Goal: Task Accomplishment & Management: Manage account settings

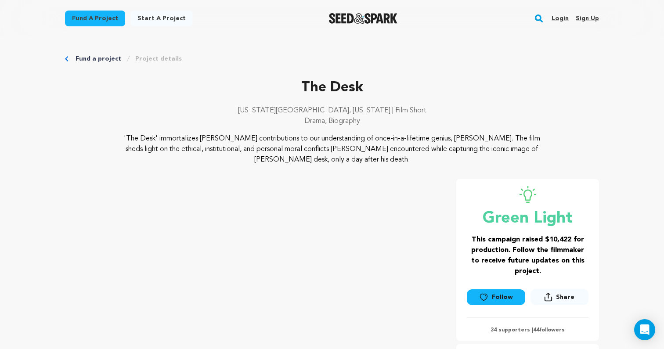
click at [562, 22] on link "Login" at bounding box center [559, 18] width 17 height 14
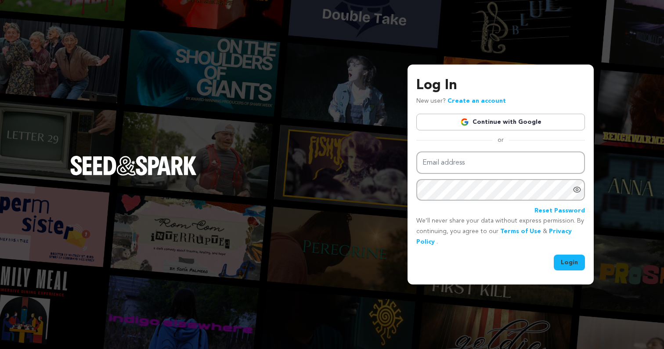
click at [531, 126] on link "Continue with Google" at bounding box center [500, 122] width 169 height 17
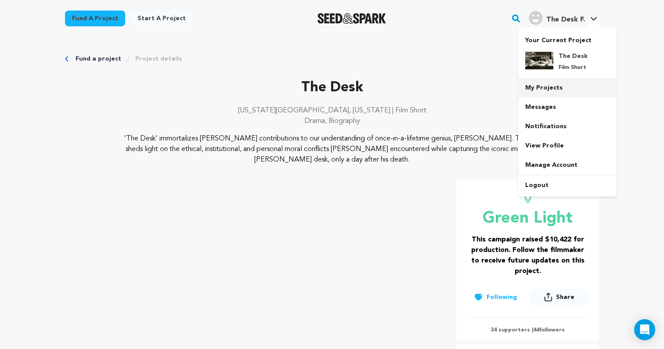
click at [539, 86] on link "My Projects" at bounding box center [567, 87] width 98 height 19
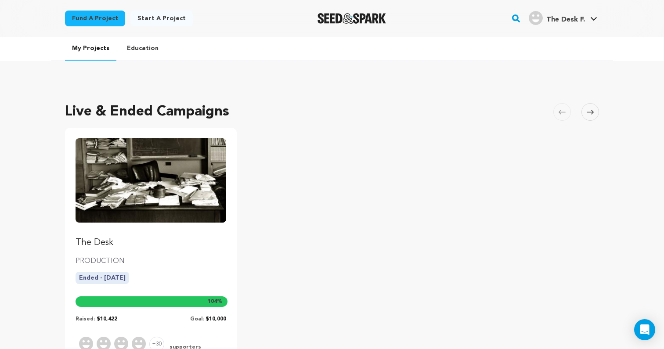
click at [156, 210] on img "Fund The Desk" at bounding box center [150, 180] width 151 height 84
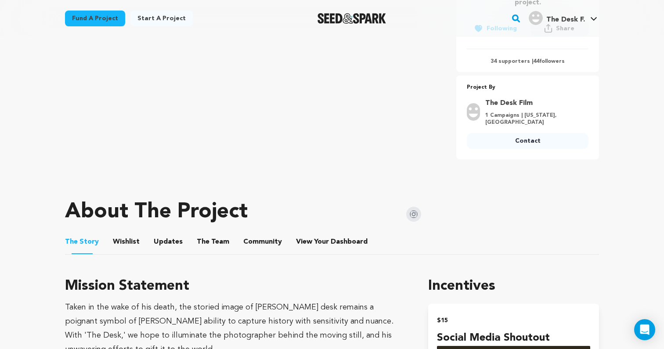
scroll to position [286, 0]
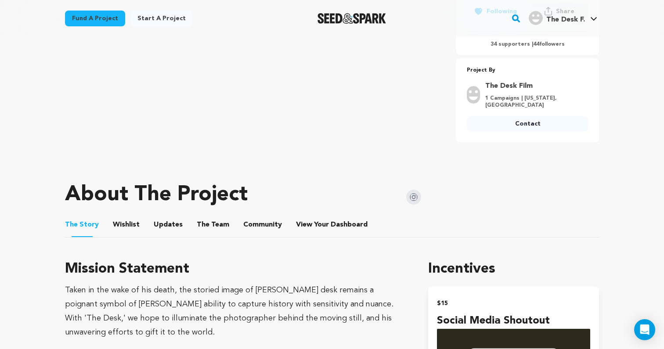
click at [302, 219] on button "View Your Dashboard" at bounding box center [306, 226] width 21 height 21
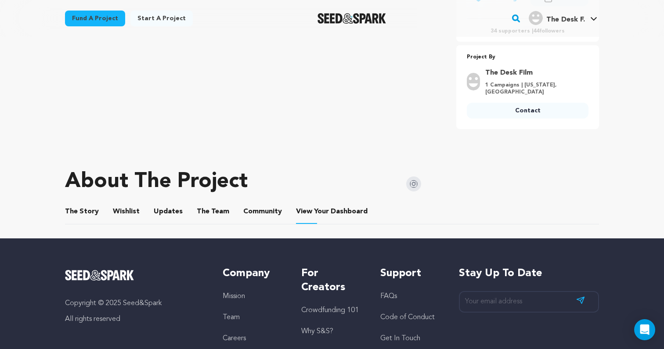
scroll to position [316, 0]
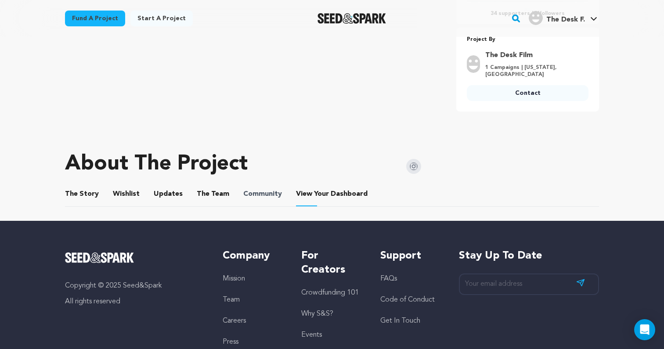
click at [272, 193] on span "Community" at bounding box center [262, 194] width 39 height 11
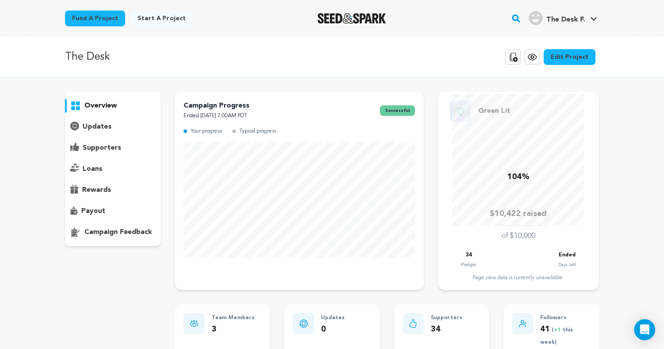
click at [120, 148] on div "supporters" at bounding box center [113, 148] width 96 height 14
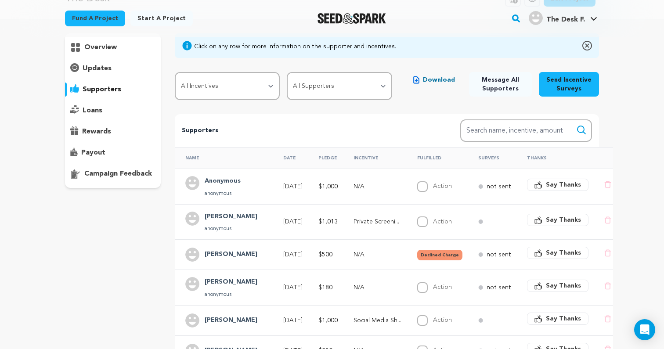
scroll to position [122, 0]
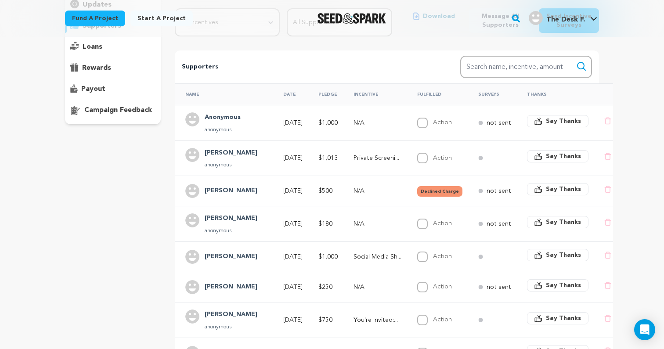
click at [436, 190] on button "Declined Charge" at bounding box center [439, 191] width 45 height 11
click at [273, 187] on td "[DATE]" at bounding box center [290, 191] width 35 height 30
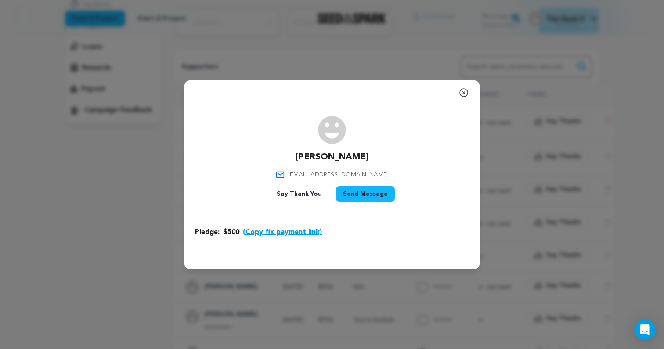
click at [281, 230] on button "(Copy fix payment link)" at bounding box center [282, 232] width 79 height 11
click at [463, 94] on icon "button" at bounding box center [463, 92] width 11 height 11
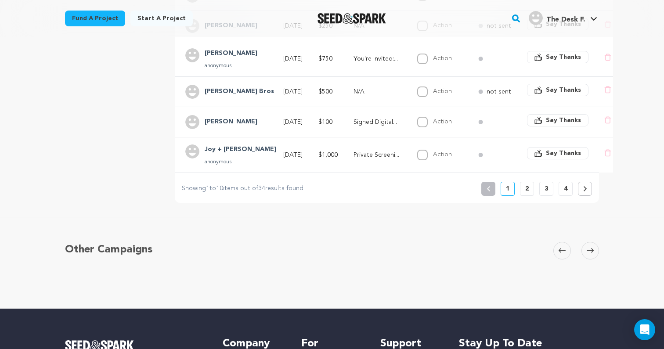
scroll to position [387, 0]
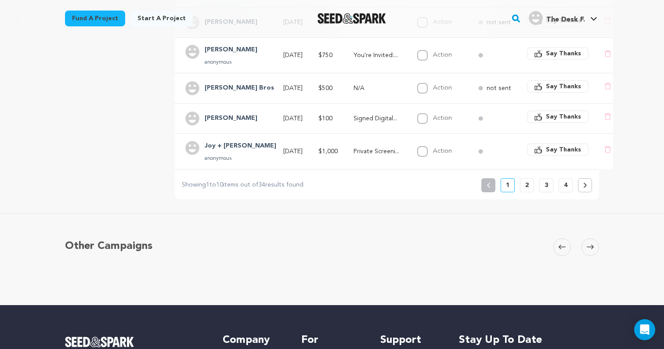
click at [530, 181] on button "2" at bounding box center [527, 185] width 14 height 14
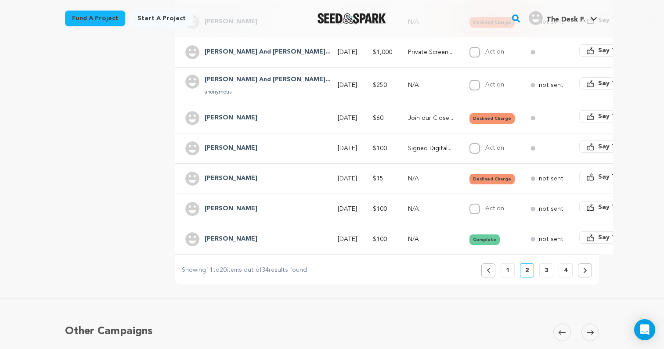
scroll to position [305, 0]
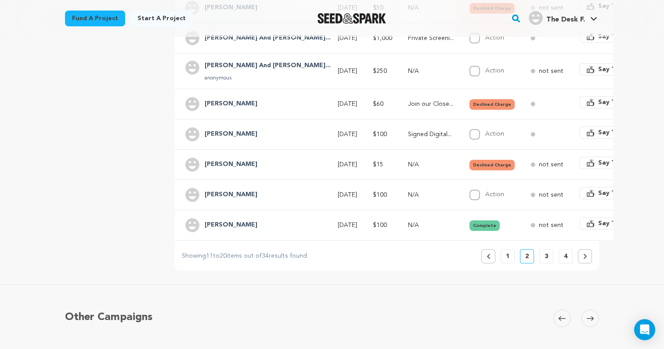
click at [547, 252] on p "3" at bounding box center [546, 256] width 4 height 9
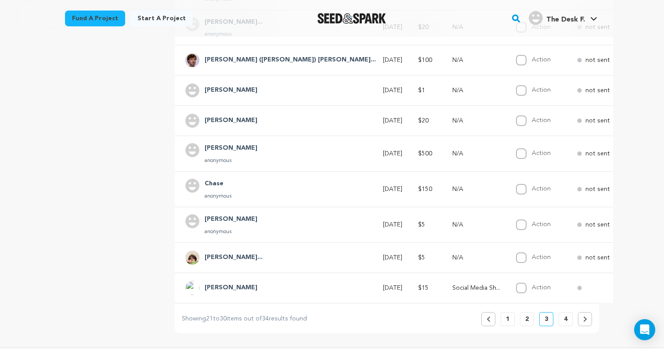
scroll to position [306, 0]
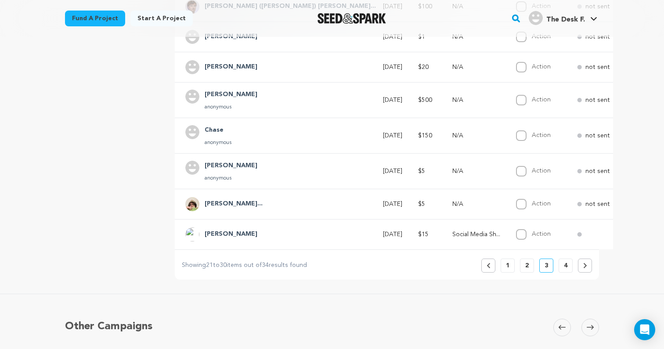
click at [560, 262] on button "4" at bounding box center [565, 266] width 14 height 14
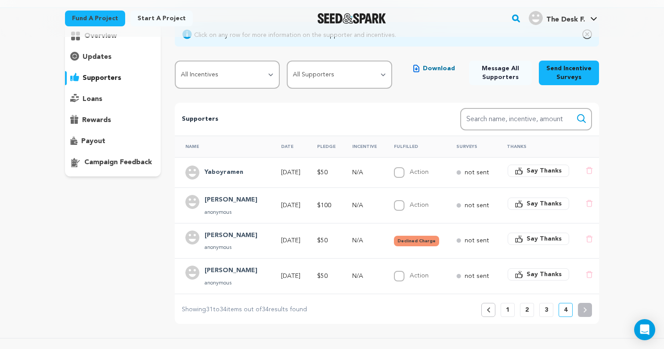
scroll to position [75, 0]
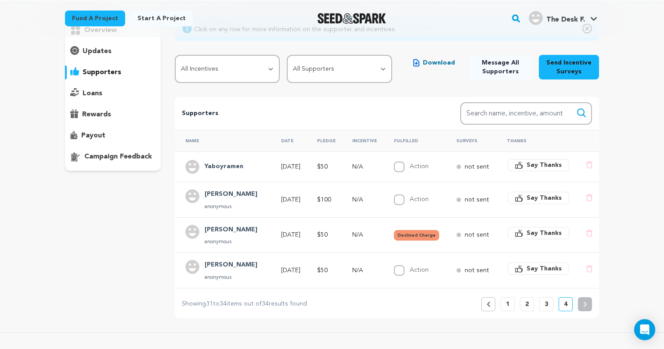
click at [507, 302] on p "1" at bounding box center [508, 304] width 4 height 9
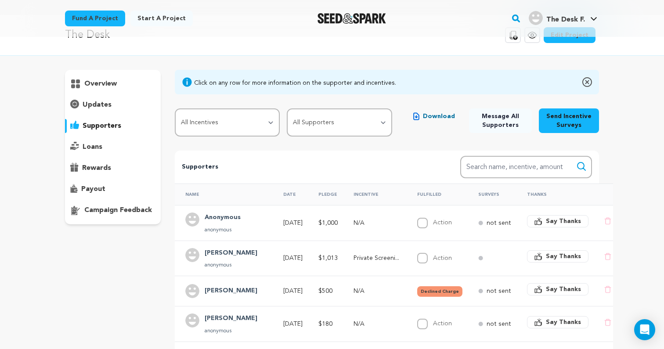
scroll to position [29, 0]
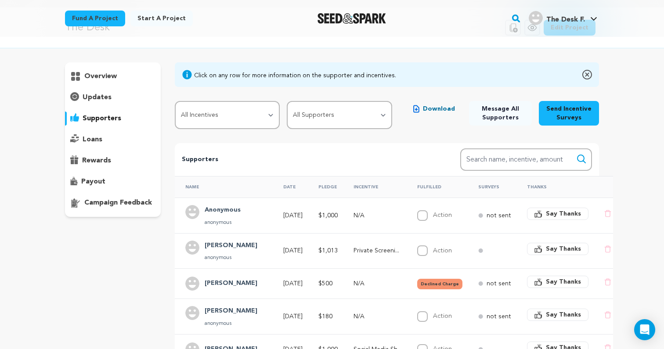
click at [219, 208] on h4 "Anonymous" at bounding box center [223, 210] width 36 height 11
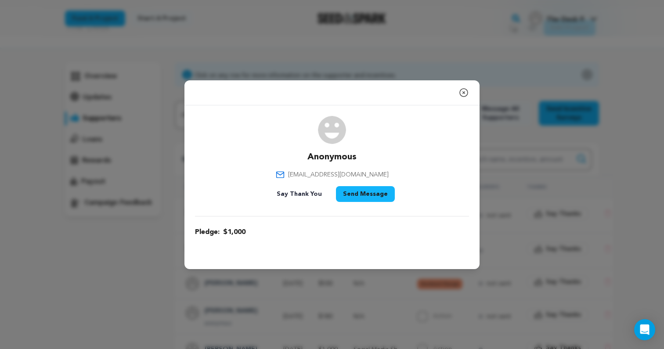
click at [157, 236] on div "Close modal Anonymous [EMAIL_ADDRESS][DOMAIN_NAME]" at bounding box center [332, 174] width 664 height 349
click at [465, 91] on icon "button" at bounding box center [463, 92] width 11 height 11
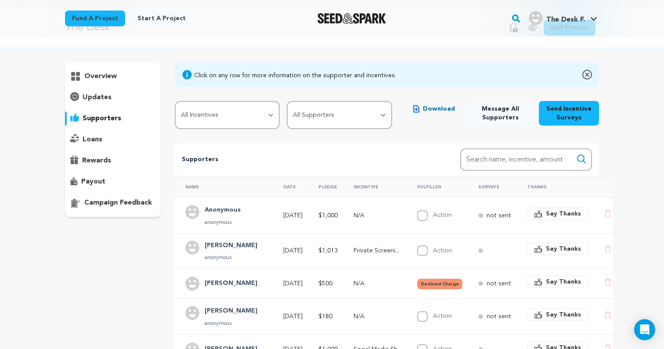
click at [210, 244] on h4 "[PERSON_NAME]" at bounding box center [231, 246] width 53 height 11
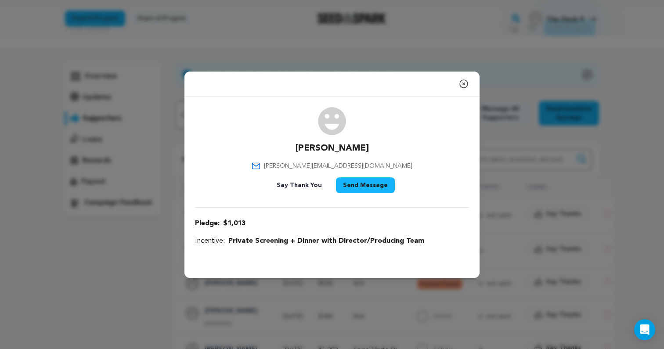
click at [152, 244] on div "Close modal Tucker [EMAIL_ADDRESS][DOMAIN_NAME]" at bounding box center [332, 174] width 664 height 349
click at [466, 80] on icon "button" at bounding box center [464, 84] width 8 height 8
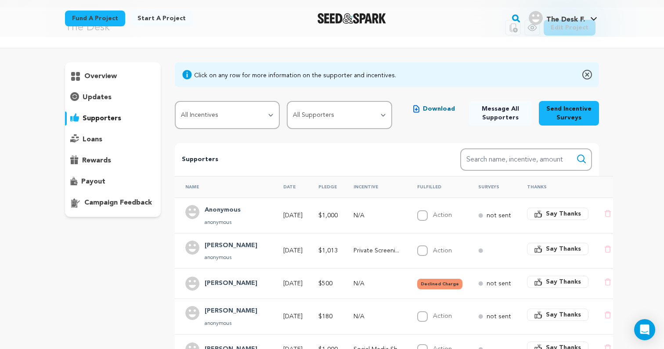
click at [359, 247] on p "Private Screeni..." at bounding box center [377, 250] width 48 height 9
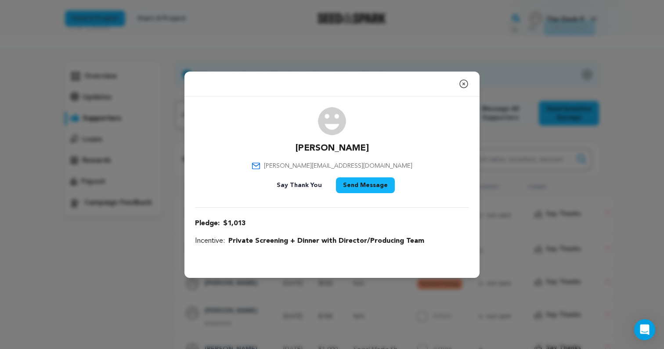
click at [464, 84] on icon "button" at bounding box center [464, 84] width 8 height 8
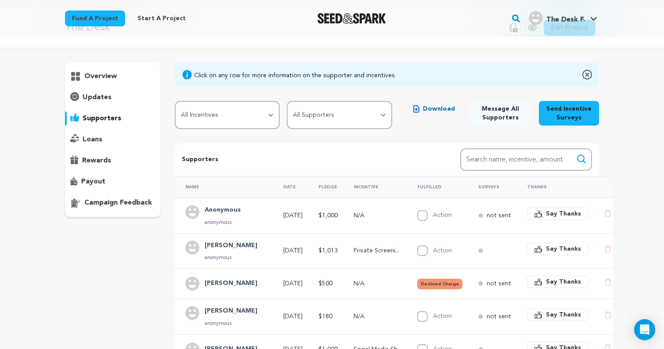
click at [368, 188] on th "Incentive" at bounding box center [375, 187] width 64 height 22
click at [359, 185] on th "Incentive" at bounding box center [375, 187] width 64 height 22
click at [433, 184] on th "Fulfilled" at bounding box center [436, 187] width 61 height 22
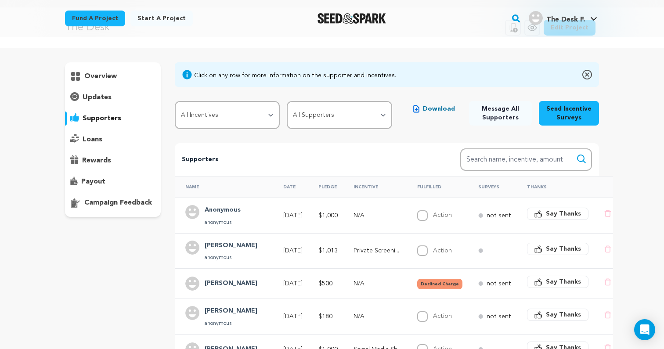
click at [521, 185] on th "Thanks" at bounding box center [554, 187] width 77 height 22
drag, startPoint x: 521, startPoint y: 185, endPoint x: 188, endPoint y: 183, distance: 333.2
click at [188, 183] on tr "Name Date Pledge Incentive Fulfilled Surveys Thanks" at bounding box center [396, 187] width 442 height 22
click at [188, 183] on th "Name" at bounding box center [224, 187] width 98 height 22
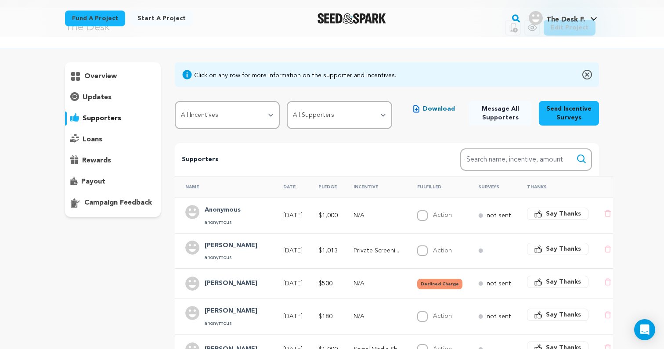
click at [188, 183] on th "Name" at bounding box center [224, 187] width 98 height 22
click at [195, 184] on th "Name" at bounding box center [224, 187] width 98 height 22
drag, startPoint x: 195, startPoint y: 184, endPoint x: 549, endPoint y: 190, distance: 353.8
click at [549, 190] on tr "Name Date Pledge Incentive Fulfilled Surveys Thanks" at bounding box center [396, 187] width 442 height 22
click at [549, 190] on th "Thanks" at bounding box center [554, 187] width 77 height 22
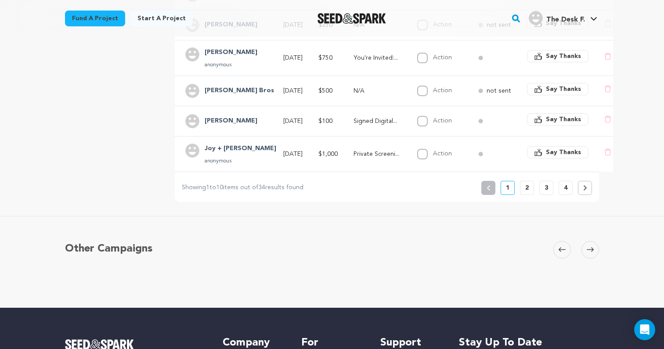
scroll to position [0, 0]
